Goal: Task Accomplishment & Management: Complete application form

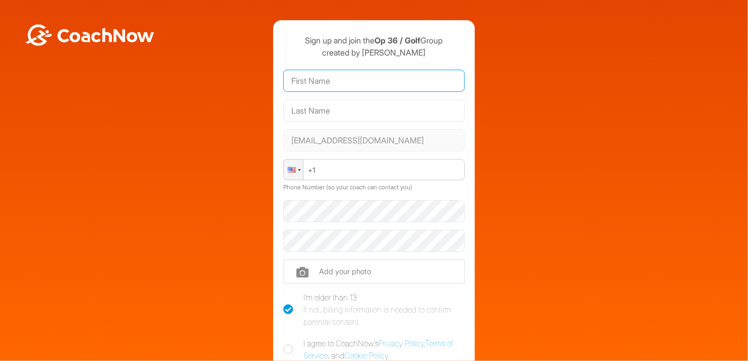
drag, startPoint x: 0, startPoint y: 0, endPoint x: 330, endPoint y: 85, distance: 341.1
click at [330, 85] on input "text" at bounding box center [374, 81] width 182 height 22
type input "[PERSON_NAME]"
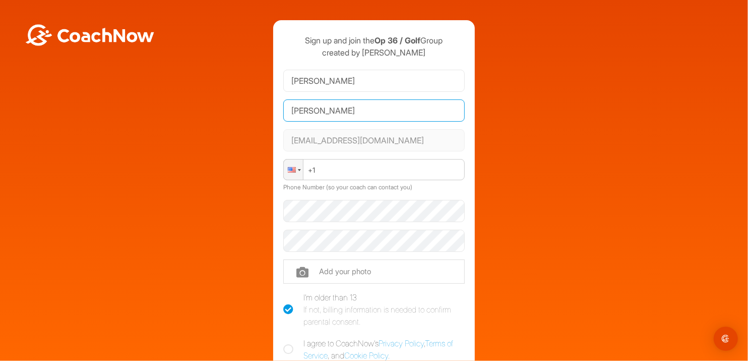
type input "[PERSON_NAME]"
click at [293, 168] on div at bounding box center [293, 169] width 19 height 20
click at [294, 172] on div at bounding box center [293, 169] width 19 height 20
click at [291, 162] on div at bounding box center [293, 169] width 19 height 20
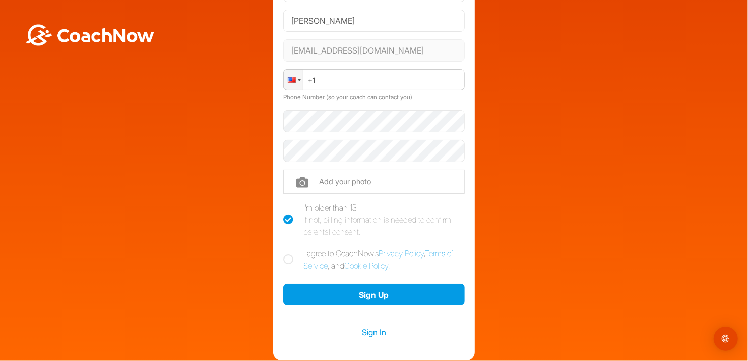
scroll to position [100, 0]
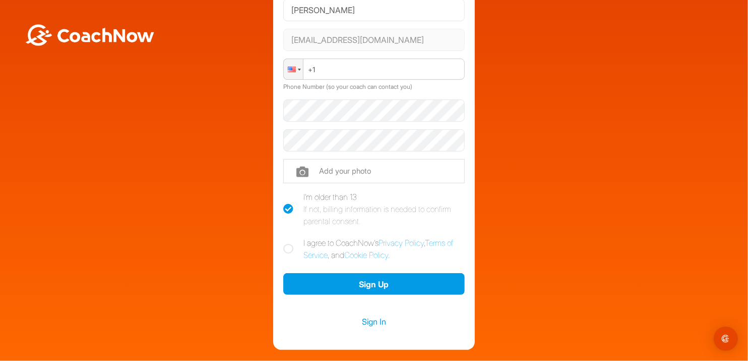
click at [285, 247] on icon at bounding box center [288, 249] width 10 height 10
click at [285, 243] on input "I agree to CoachNow's Privacy Policy , Terms of Service , and Cookie Policy ." at bounding box center [286, 239] width 7 height 7
checkbox input "true"
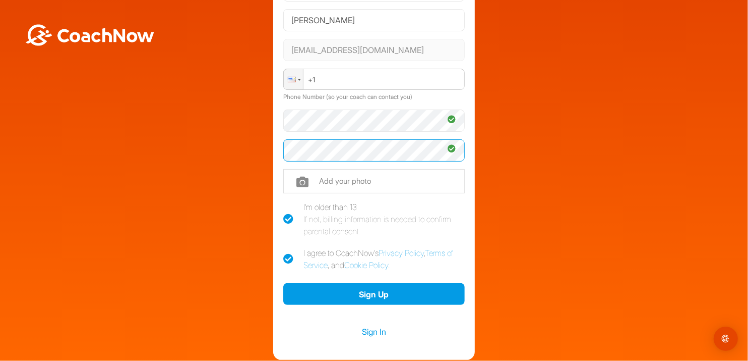
scroll to position [0, 0]
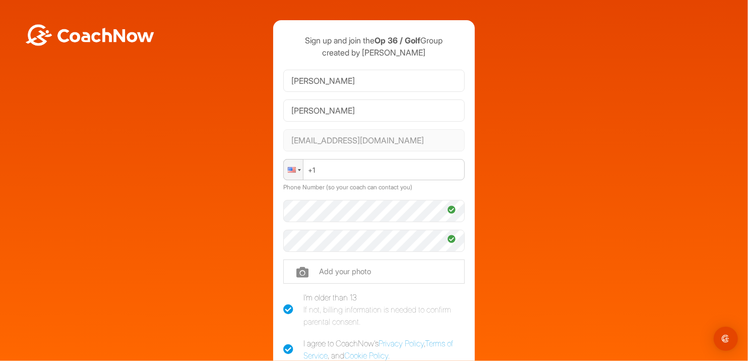
click at [288, 167] on div at bounding box center [292, 170] width 8 height 6
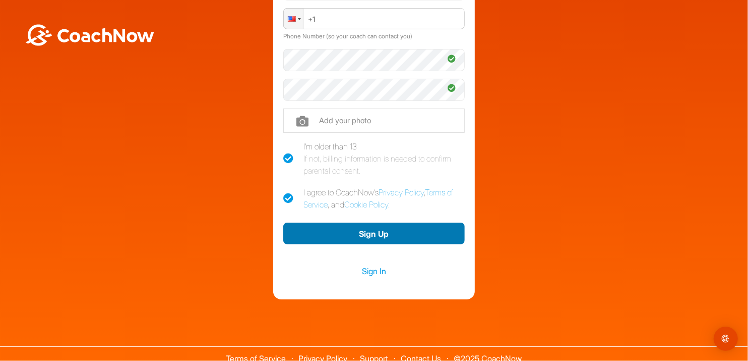
click at [323, 229] on button "Sign Up" at bounding box center [374, 233] width 182 height 22
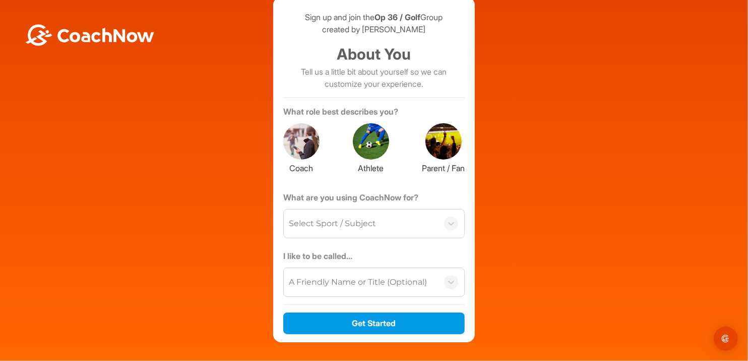
scroll to position [0, 0]
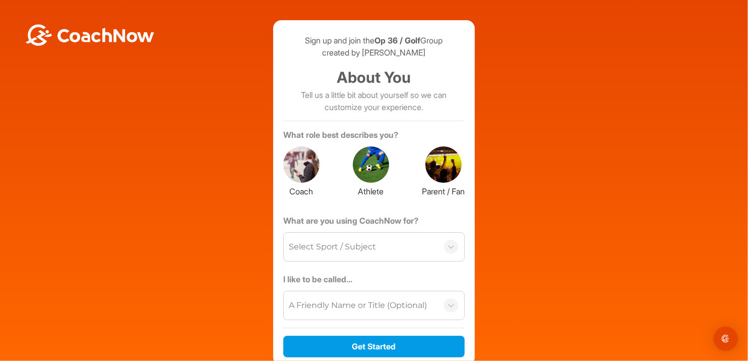
click at [363, 159] on div at bounding box center [371, 164] width 36 height 36
click at [423, 252] on div "Select Sport / Subject" at bounding box center [361, 246] width 154 height 28
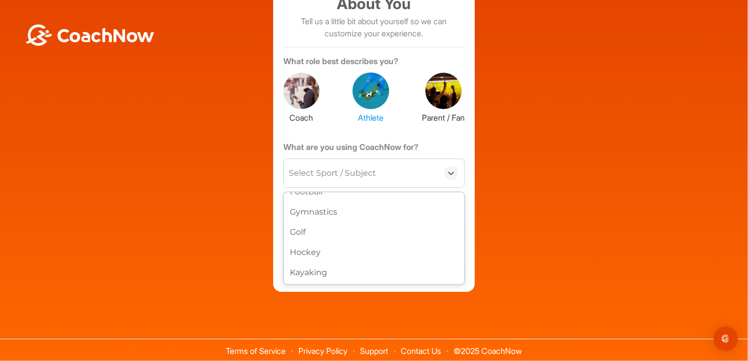
scroll to position [252, 0]
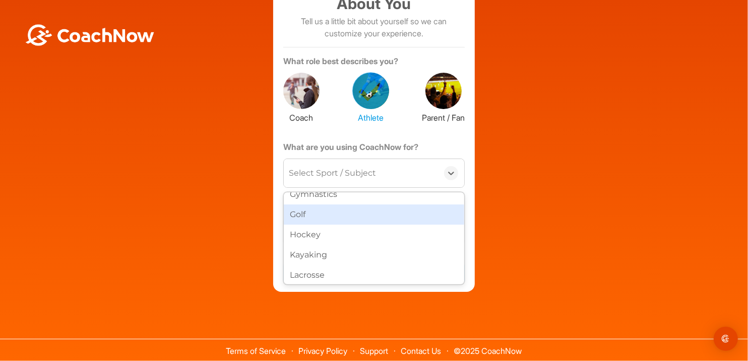
click at [360, 214] on div "Golf" at bounding box center [374, 214] width 181 height 20
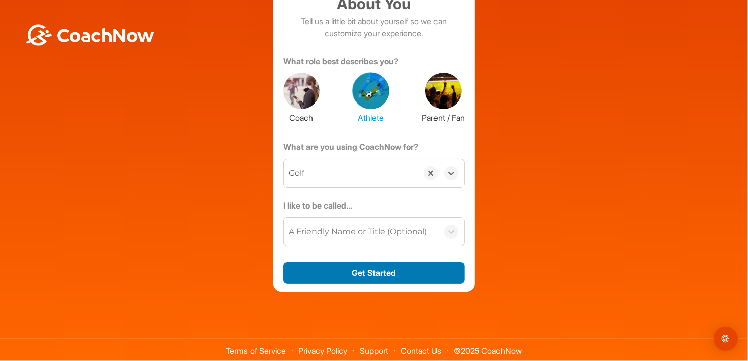
click at [362, 271] on button "Get Started" at bounding box center [374, 273] width 182 height 22
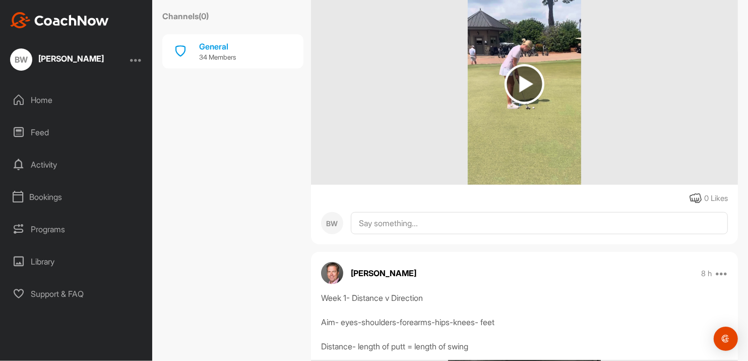
scroll to position [202, 0]
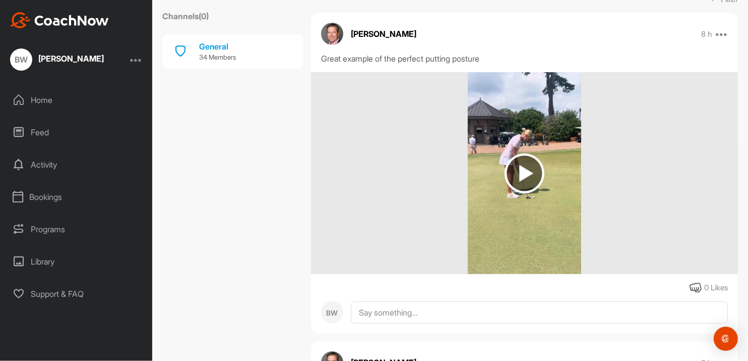
click at [517, 163] on img at bounding box center [525, 173] width 40 height 40
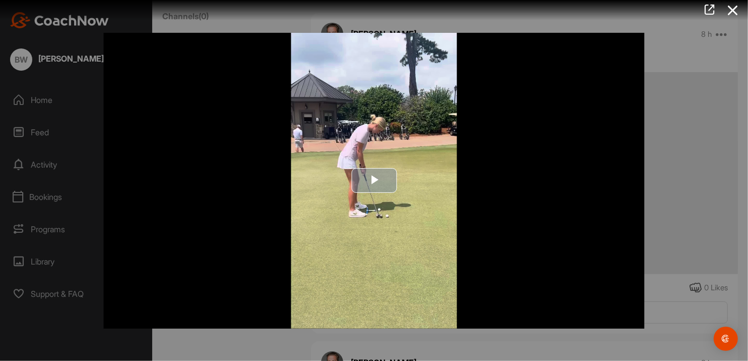
click at [374, 181] on span "Video Player" at bounding box center [374, 181] width 0 height 0
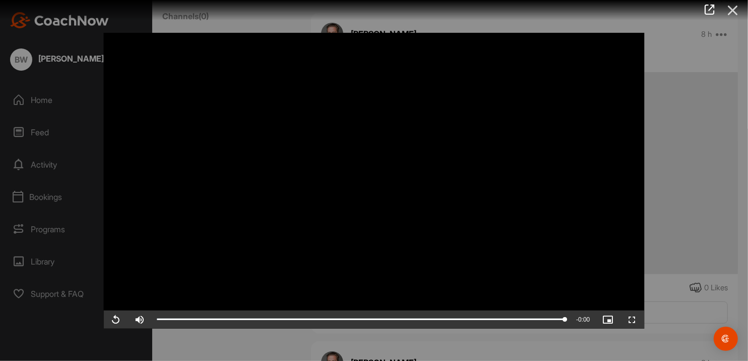
click at [731, 6] on icon at bounding box center [733, 10] width 23 height 19
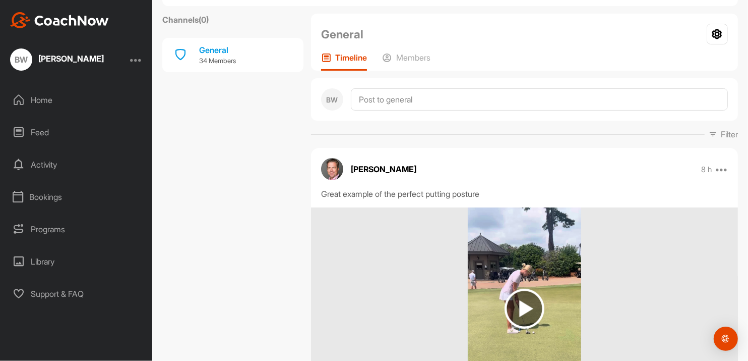
scroll to position [0, 0]
